Goal: Information Seeking & Learning: Learn about a topic

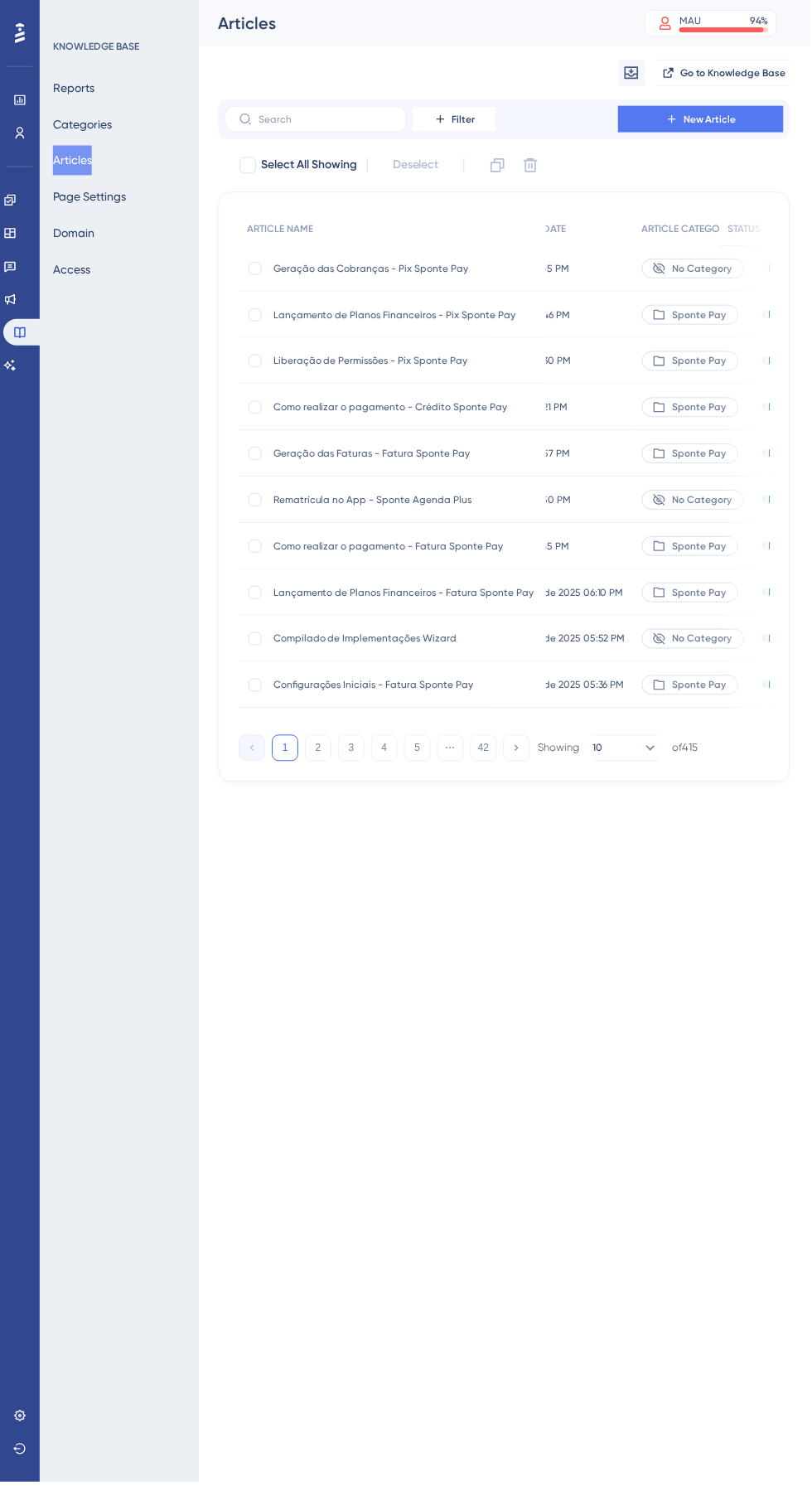
scroll to position [0, 88]
click at [423, 640] on span "Compilado de Implementações Wizard" at bounding box center [406, 640] width 265 height 13
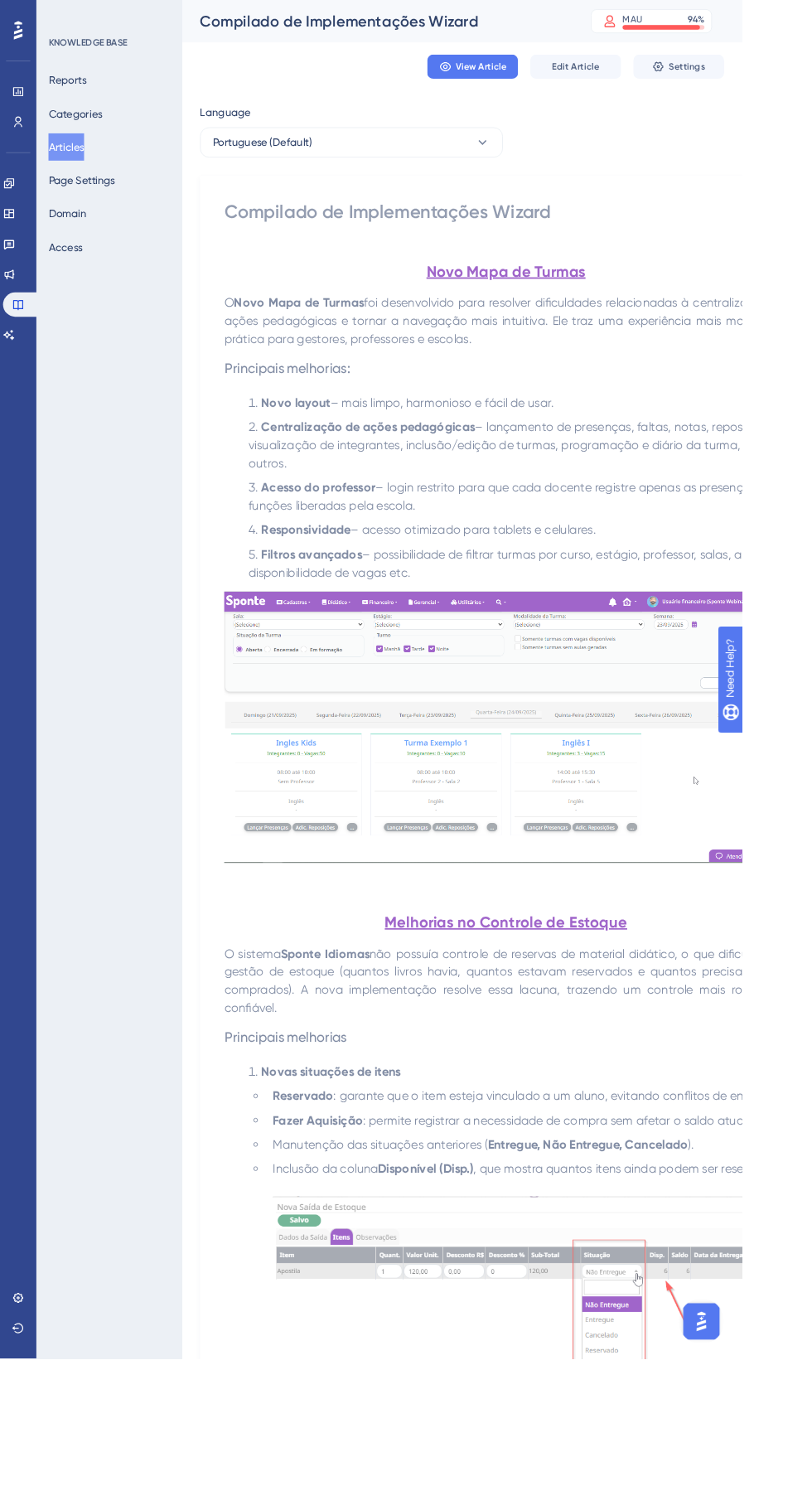
click at [518, 71] on span "View Article" at bounding box center [526, 73] width 55 height 13
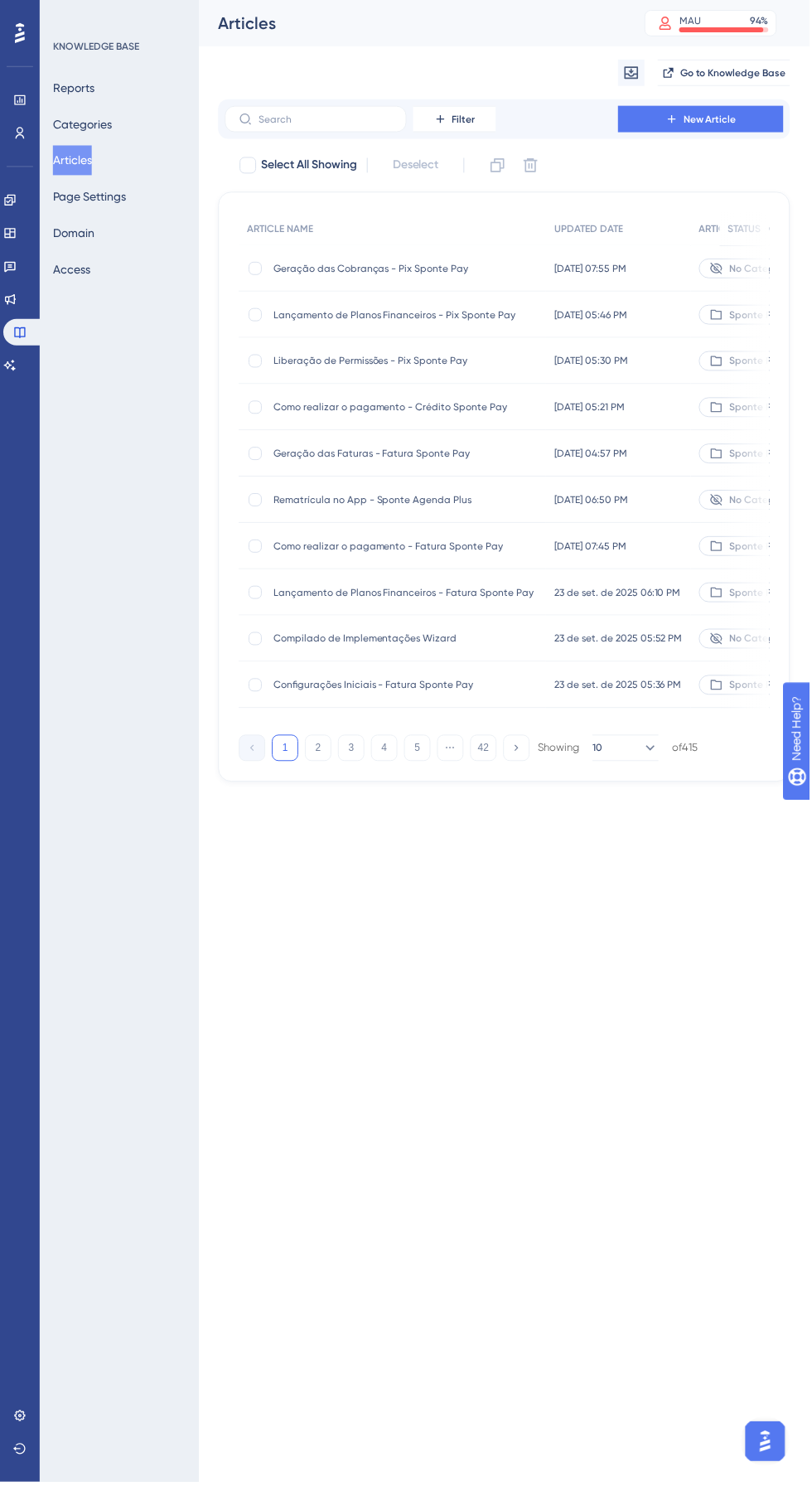
click at [318, 755] on button "2" at bounding box center [318, 750] width 26 height 26
click at [406, 269] on span "Compilado de Implementações Yázigi" at bounding box center [406, 269] width 265 height 13
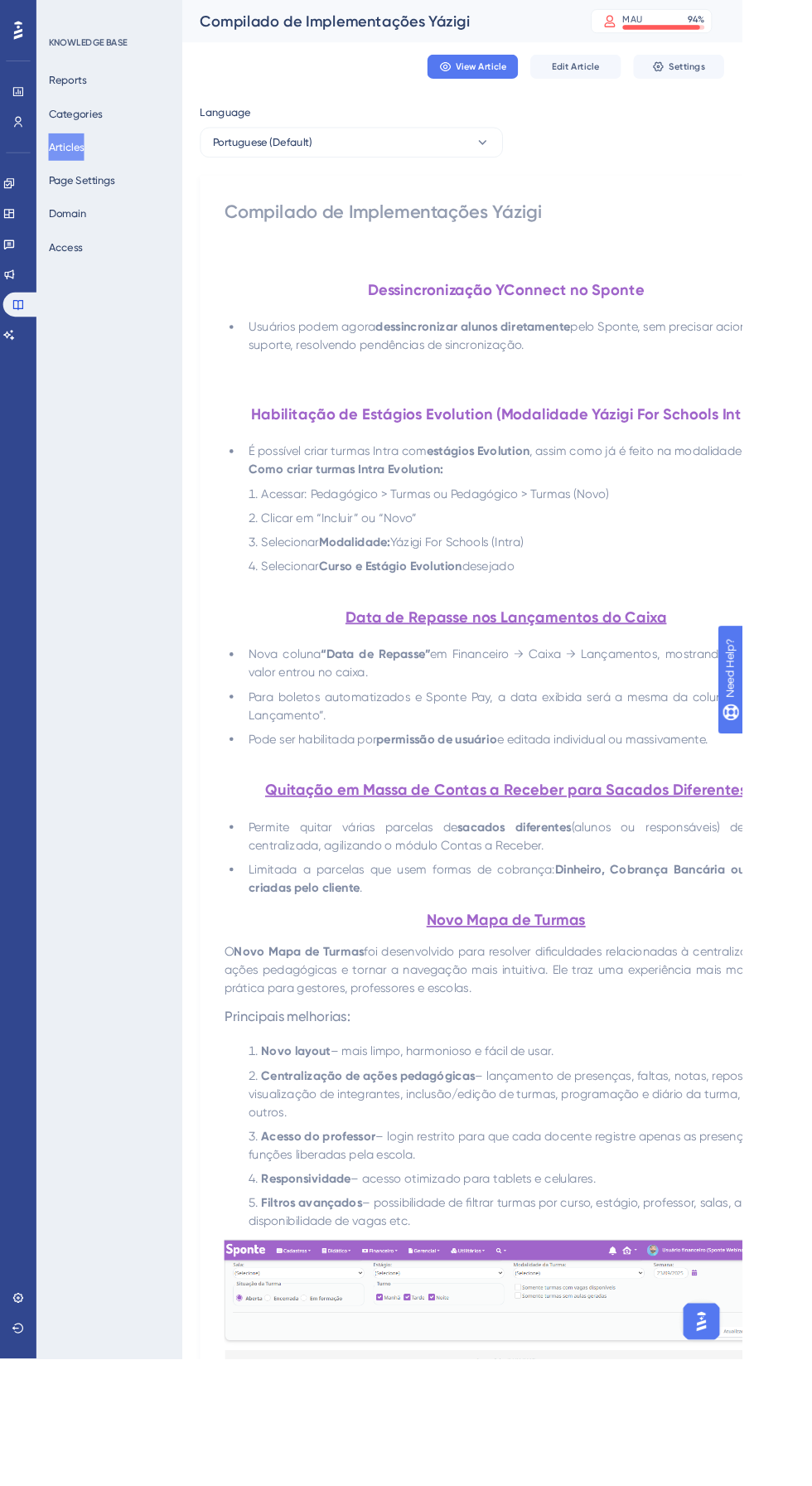
click at [520, 74] on span "View Article" at bounding box center [526, 73] width 55 height 13
